Goal: Transaction & Acquisition: Download file/media

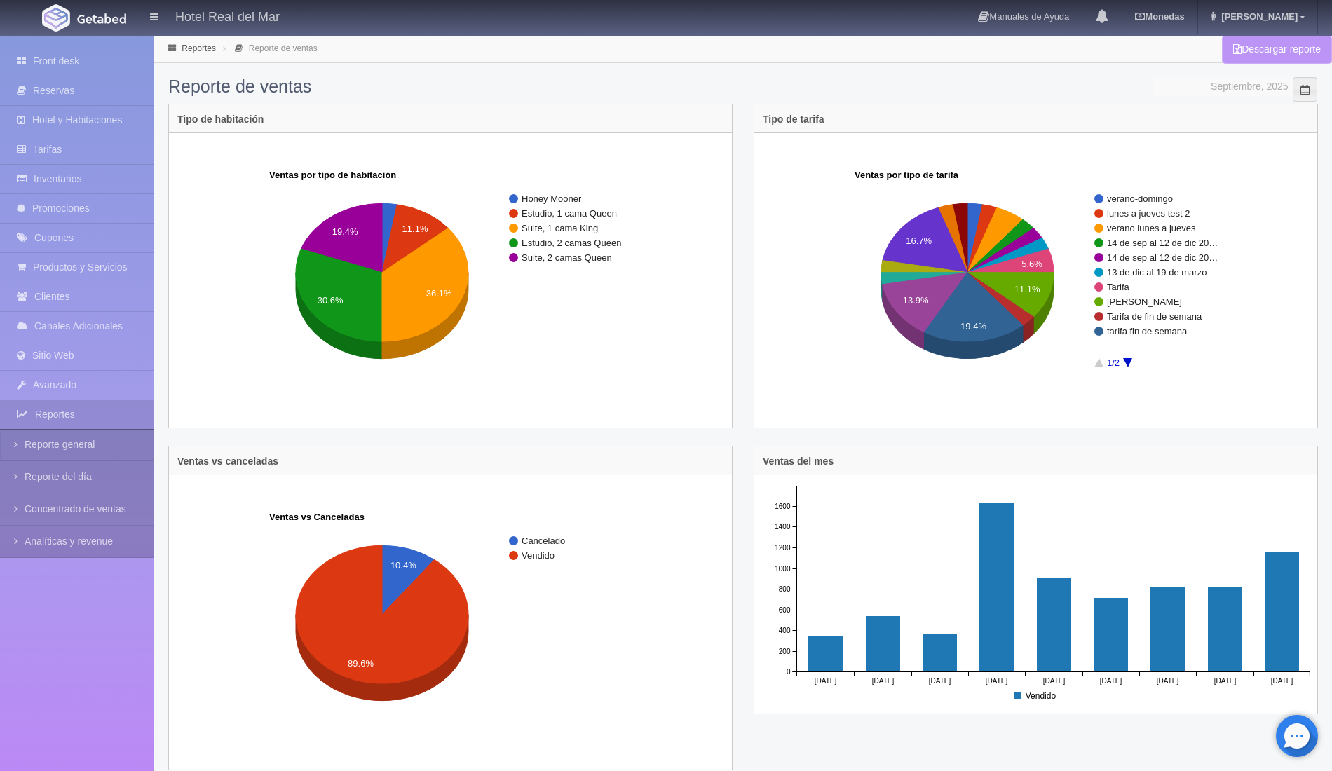
click at [1259, 50] on link "Descargar reporte" at bounding box center [1277, 49] width 110 height 29
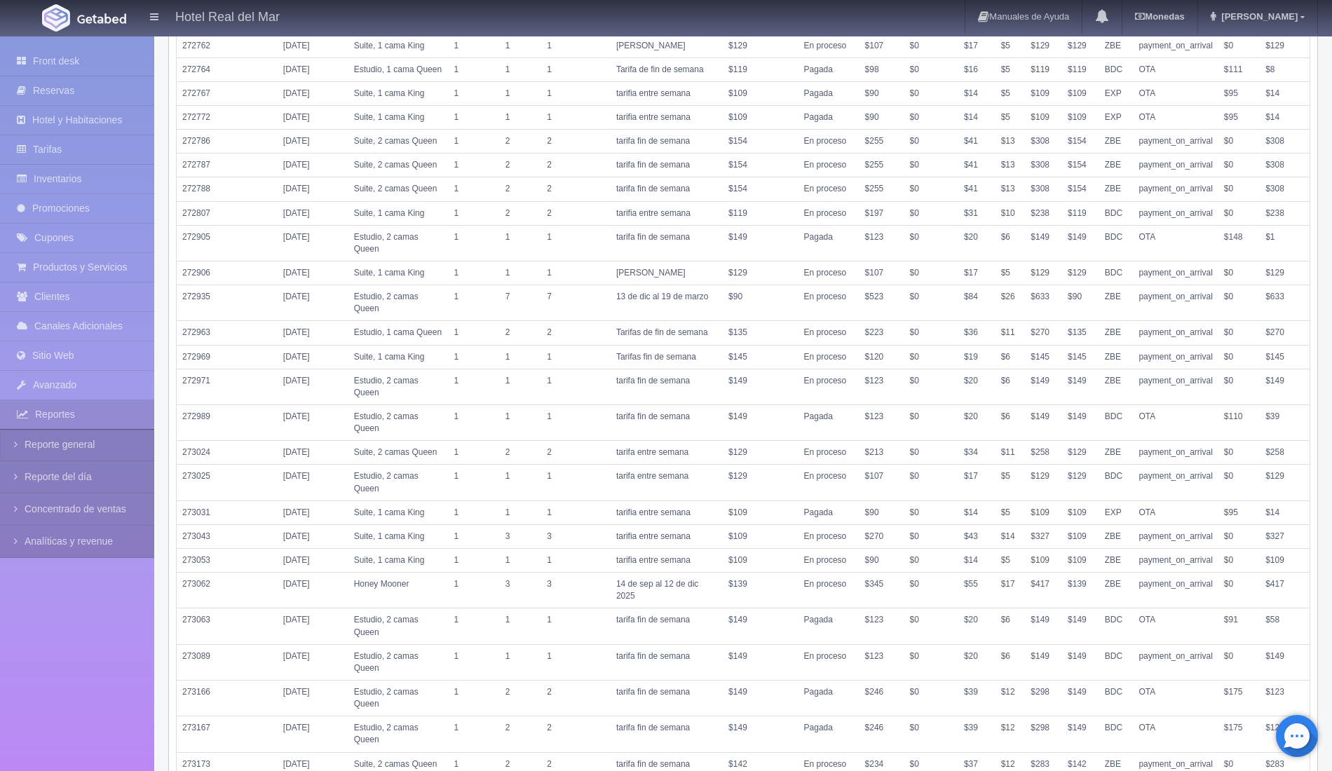
scroll to position [1073, 0]
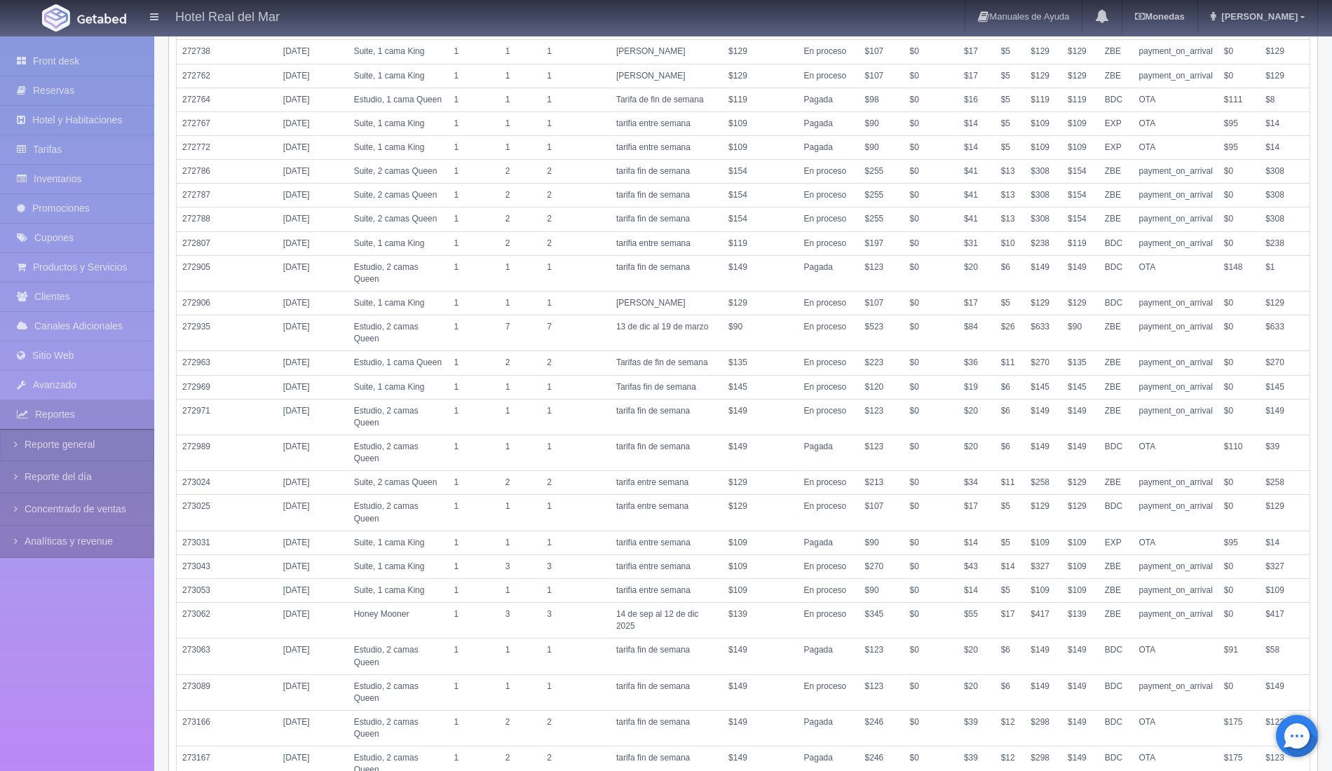
click at [691, 471] on td "tarifa entre semana" at bounding box center [667, 483] width 112 height 24
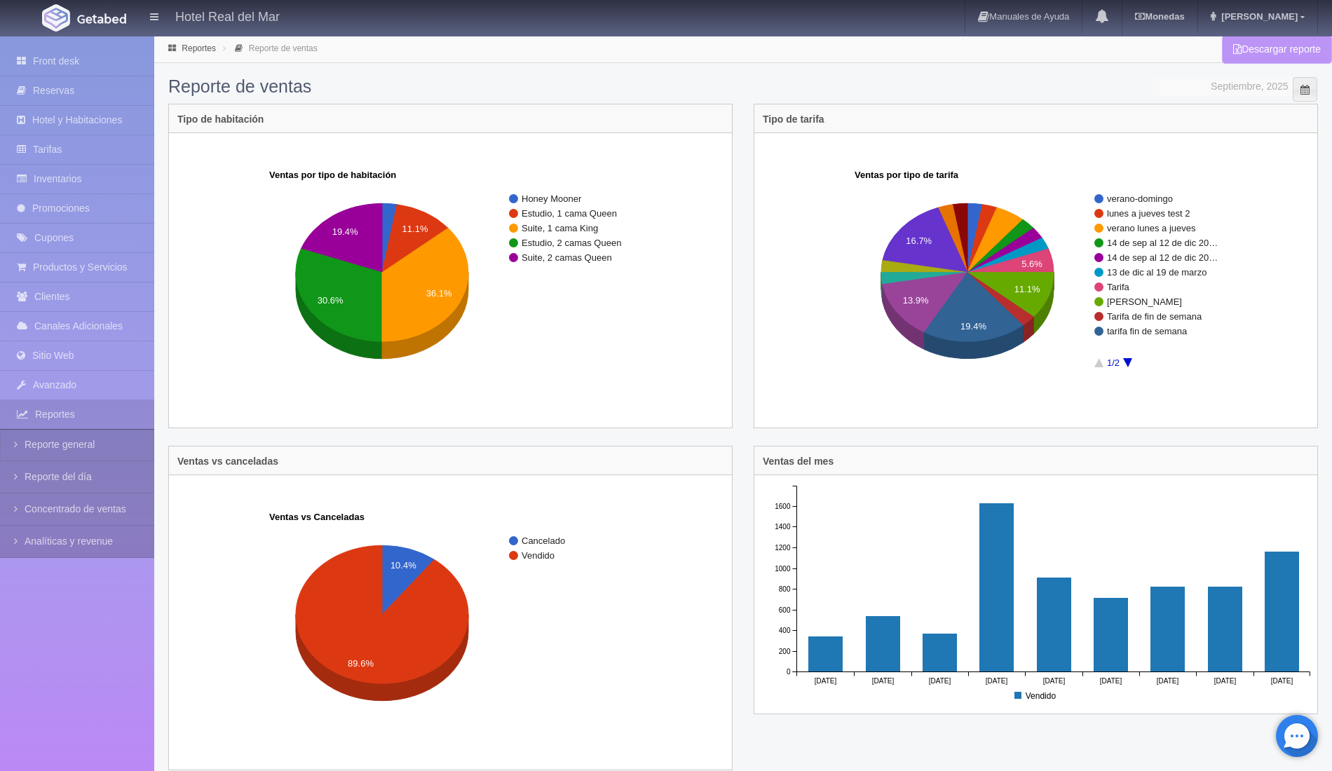
click at [1287, 41] on link "Descargar reporte" at bounding box center [1277, 49] width 110 height 29
click at [803, 379] on rect "A chart." at bounding box center [1037, 280] width 550 height 280
click at [1259, 49] on link "Descargar reporte" at bounding box center [1277, 49] width 110 height 29
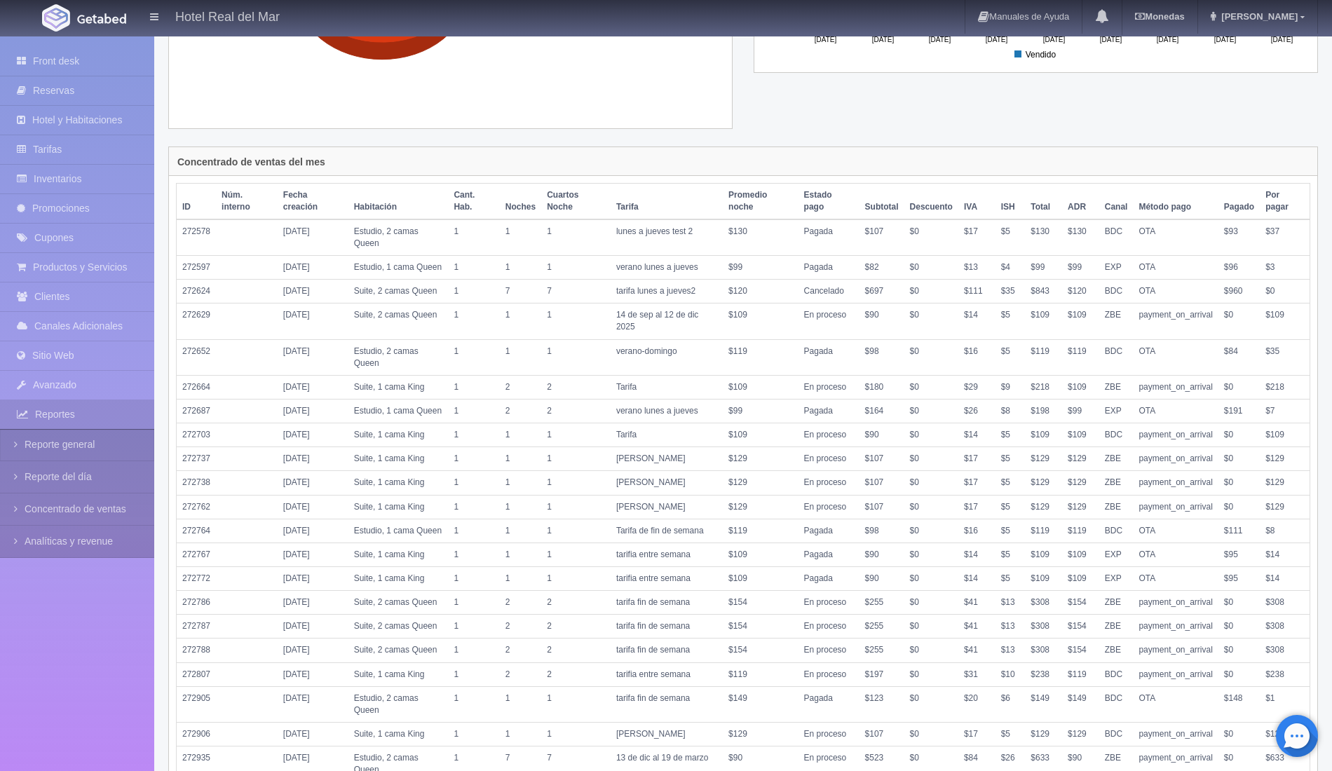
scroll to position [640, 0]
